Goal: Task Accomplishment & Management: Use online tool/utility

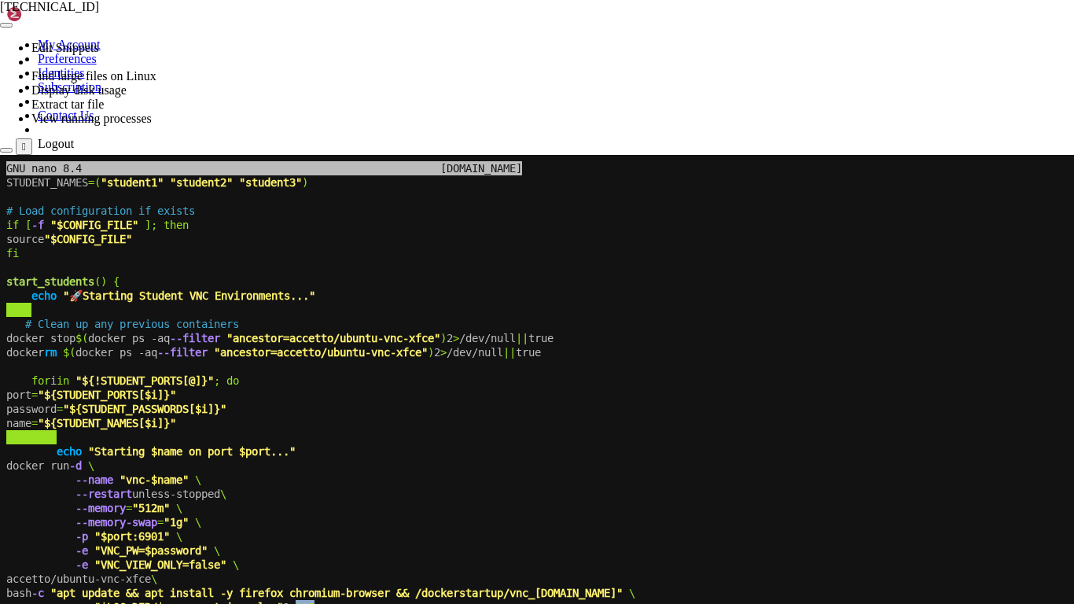
drag, startPoint x: 350, startPoint y: 606, endPoint x: 318, endPoint y: 606, distance: 32.2
click at [318, 508] on x-row "> "$LOG_DIR/$name-container.log" 2 >& 1 &" at bounding box center [535, 607] width 1058 height 14
click at [302, 508] on span ">&" at bounding box center [295, 606] width 13 height 13
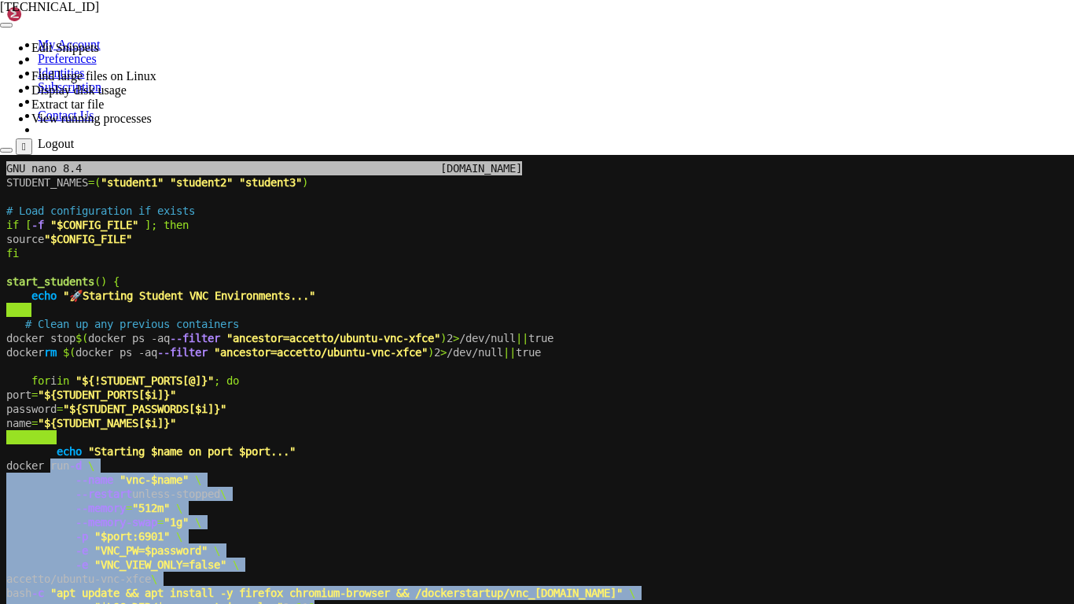
drag, startPoint x: 347, startPoint y: 608, endPoint x: 52, endPoint y: 468, distance: 326.3
click at [52, 468] on div "GNU nano 8.4 [DOMAIN_NAME] STUDENT_NAMES =( "student1" "student2" "student3" ) …" at bounding box center [535, 448] width 1058 height 586
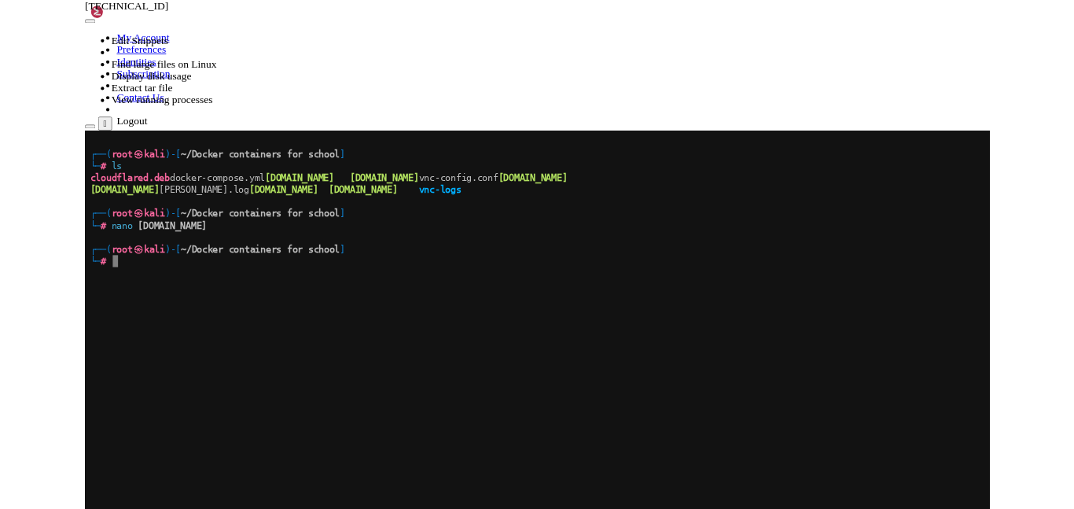
scroll to position [2, 0]
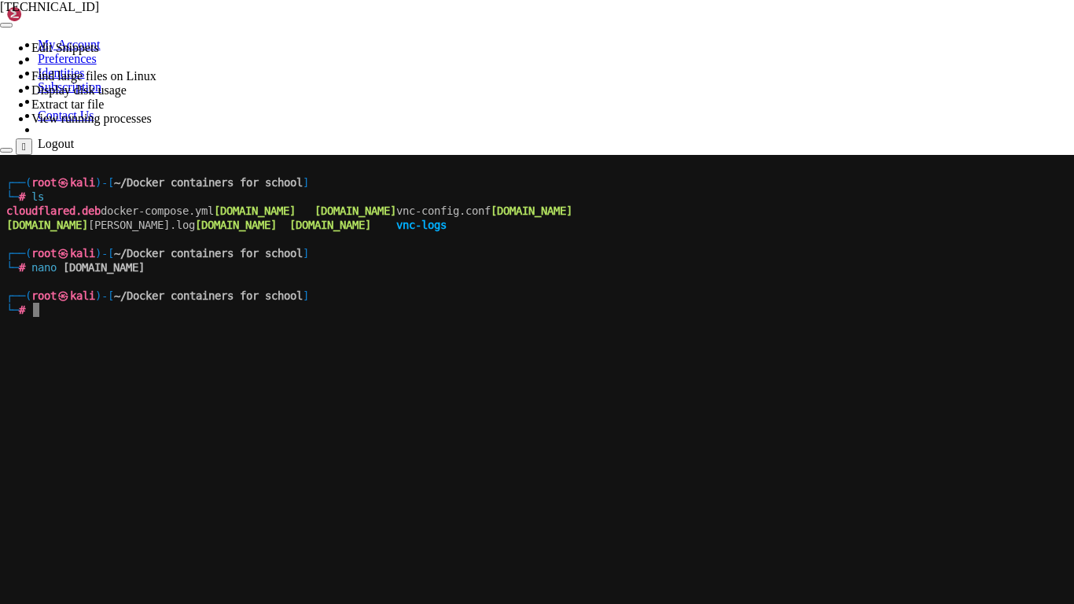
click at [464, 379] on x-row at bounding box center [535, 380] width 1058 height 14
click at [380, 467] on x-row at bounding box center [535, 465] width 1058 height 14
click at [0, 155] on icon at bounding box center [0, 155] width 0 height 0
click at [13, 23] on button "button" at bounding box center [6, 25] width 13 height 5
click at [13, 24] on button "button" at bounding box center [6, 25] width 13 height 5
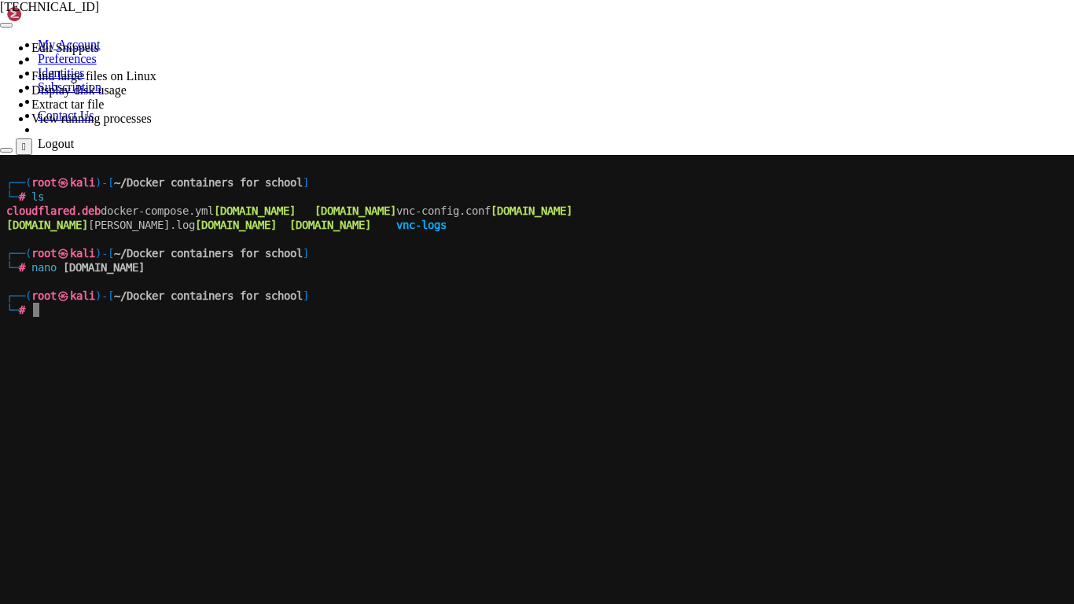
click at [13, 148] on button "button" at bounding box center [6, 150] width 13 height 5
type input "/root"
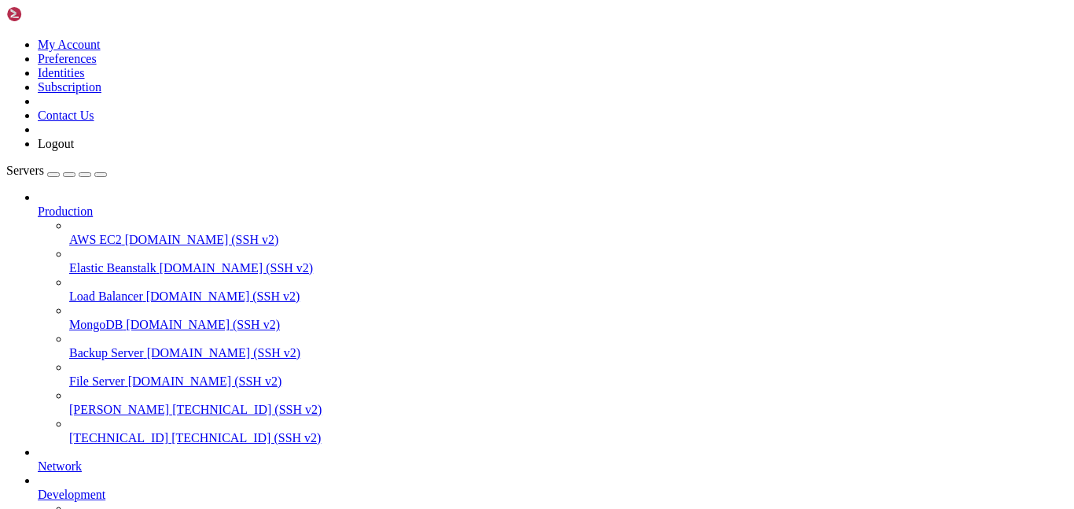
drag, startPoint x: 730, startPoint y: 1058, endPoint x: 42, endPoint y: 978, distance: 692.4
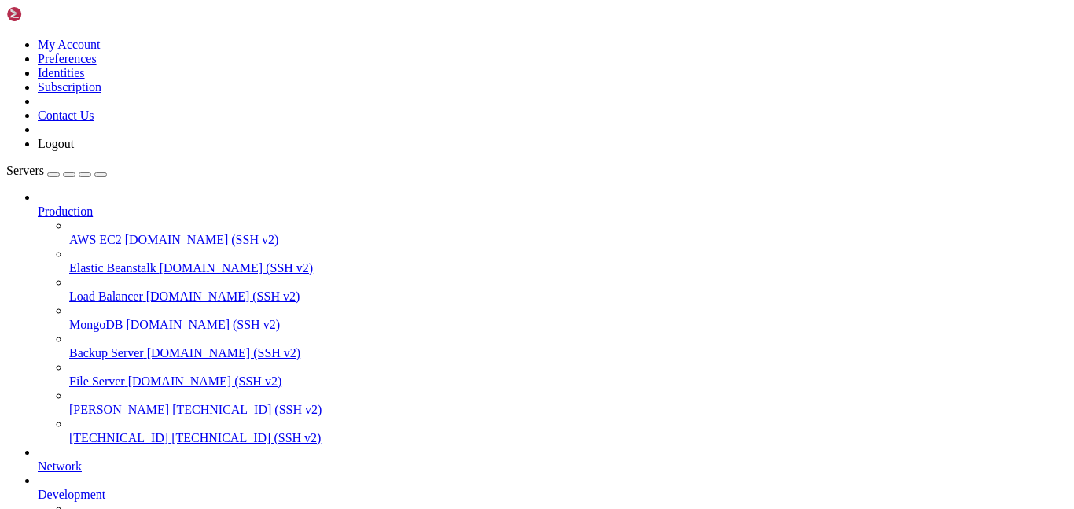
scroll to position [273, 0]
drag, startPoint x: 729, startPoint y: 1127, endPoint x: 45, endPoint y: 1006, distance: 694.4
